Goal: Transaction & Acquisition: Purchase product/service

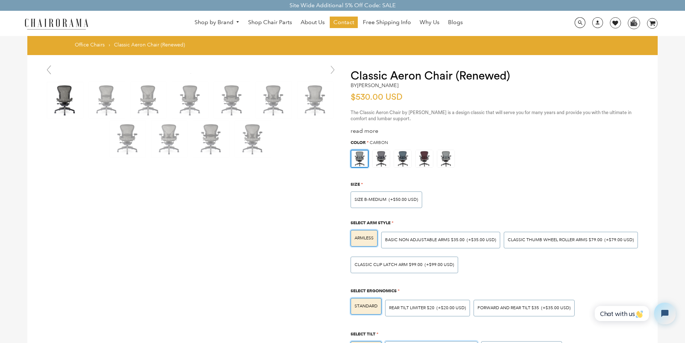
click at [405, 341] on div "LUMBAR SUPPORT $50.00 (+$50.00 USD)" at bounding box center [431, 349] width 92 height 17
click at [0, 0] on input "LUMBAR SUPPORT $50.00 (+$50.00 USD)" at bounding box center [0, 0] width 0 height 0
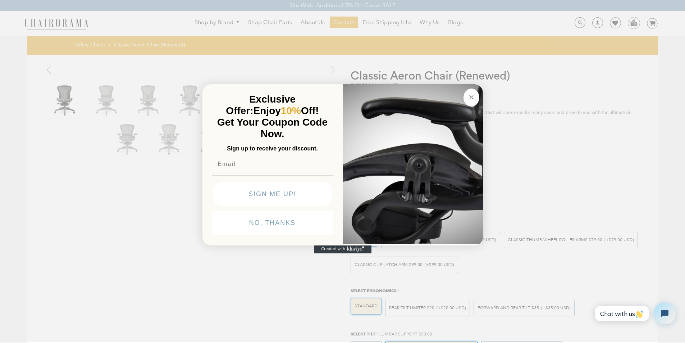
click at [125, 341] on div "Close dialog Exclusive Offer: Enjoy 10% Off! Get Your Coupon Code Now. Sign up …" at bounding box center [342, 170] width 685 height 343
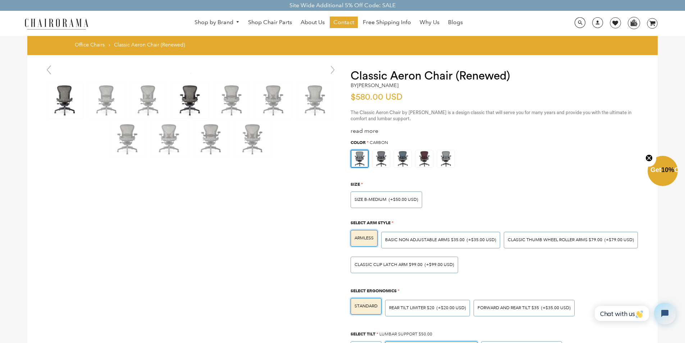
click at [179, 88] on img at bounding box center [190, 100] width 36 height 36
click at [302, 86] on img at bounding box center [315, 100] width 36 height 36
click at [428, 341] on div "LUMBAR SUPPORT $50.00 (+$50.00 USD)" at bounding box center [431, 349] width 92 height 17
click at [0, 0] on input "LUMBAR SUPPORT $50.00 (+$50.00 USD)" at bounding box center [0, 0] width 0 height 0
